Goal: Task Accomplishment & Management: Manage account settings

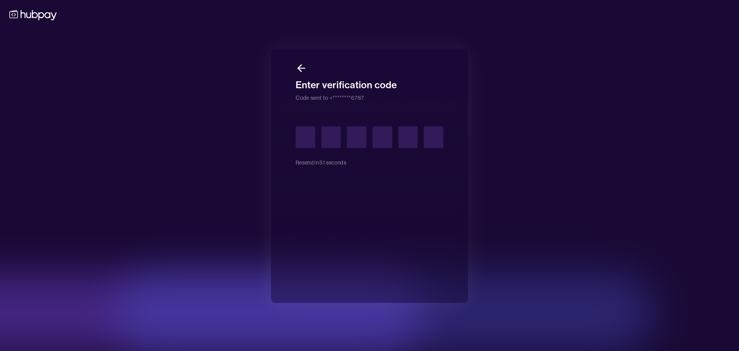
type input "*"
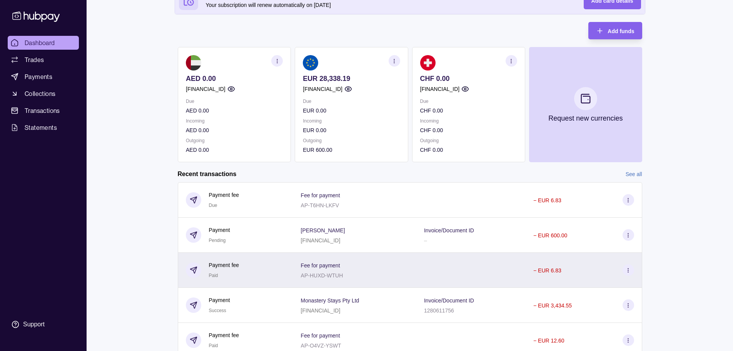
scroll to position [77, 0]
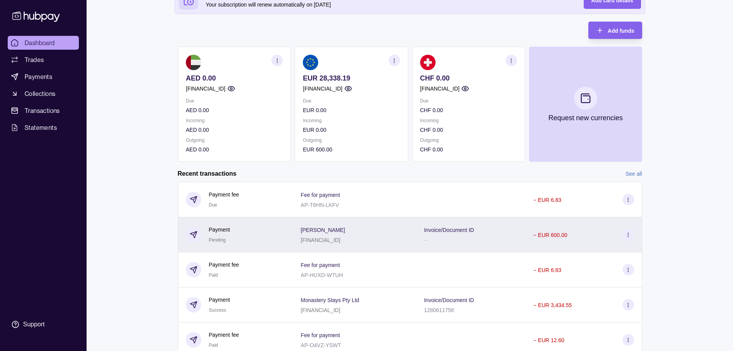
click at [632, 236] on section at bounding box center [629, 235] width 12 height 12
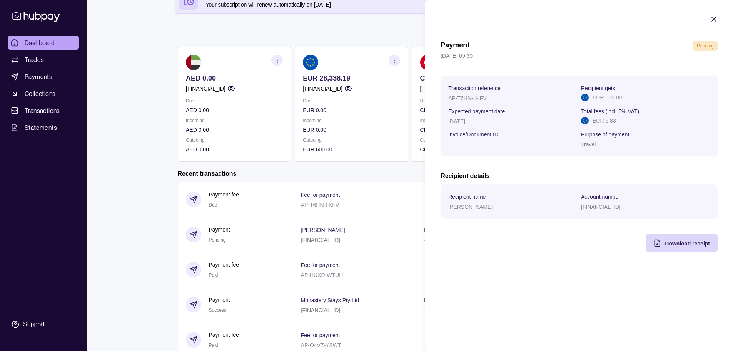
click at [715, 20] on icon "button" at bounding box center [714, 19] width 4 height 4
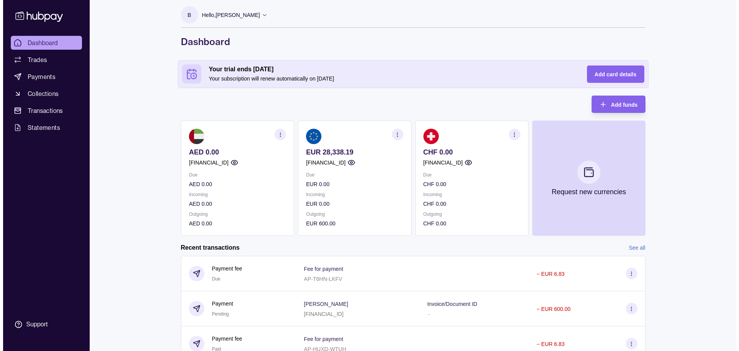
scroll to position [0, 0]
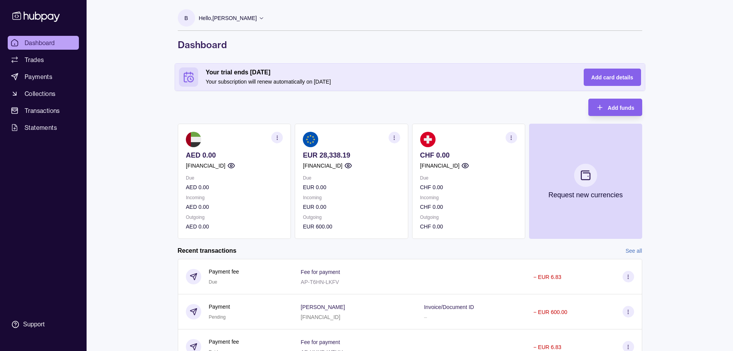
click at [237, 19] on p "Hello, [PERSON_NAME]" at bounding box center [228, 18] width 58 height 8
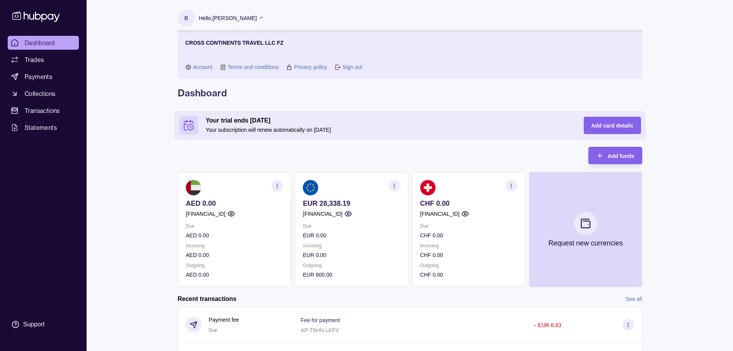
click at [351, 68] on link "Sign out" at bounding box center [353, 67] width 20 height 8
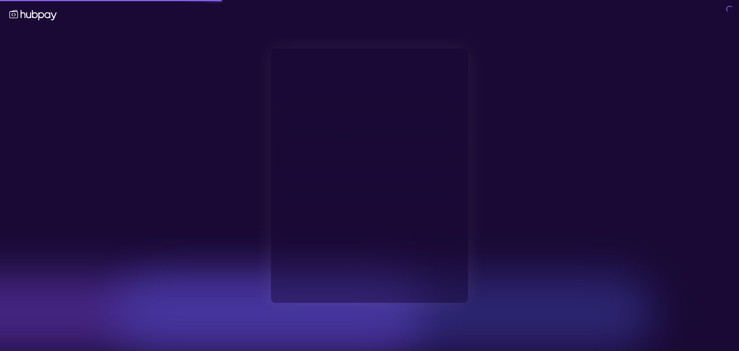
type input "**********"
